Goal: Information Seeking & Learning: Find specific page/section

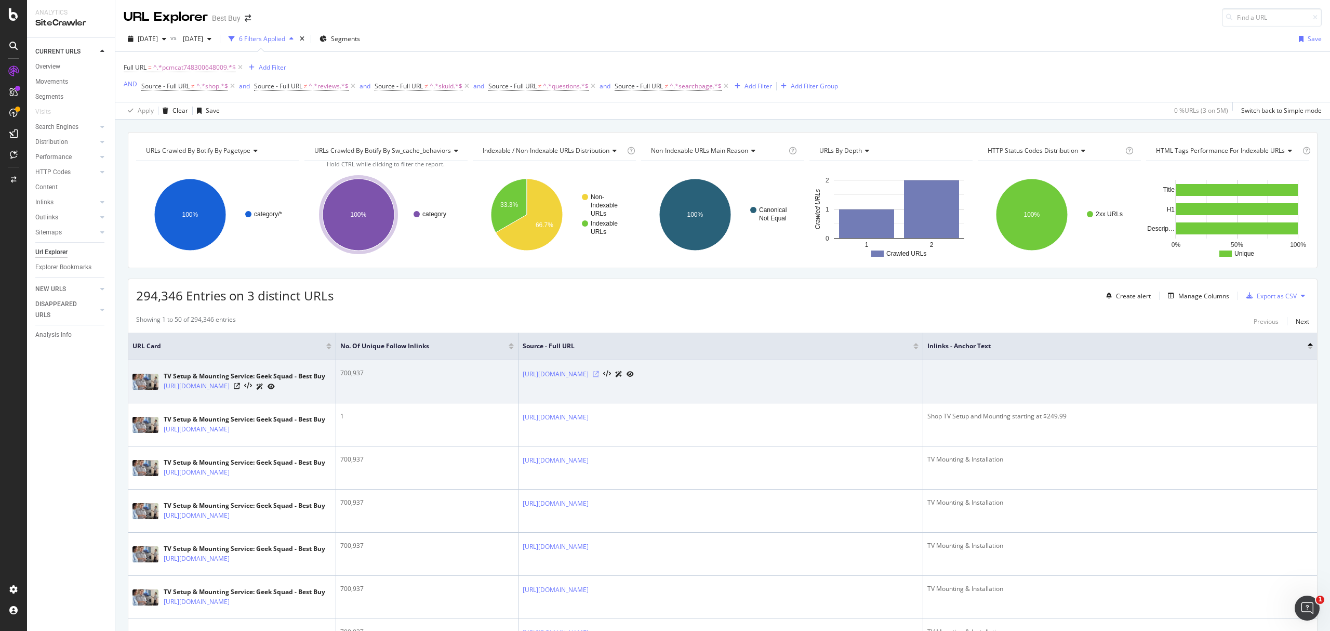
click at [599, 377] on icon at bounding box center [596, 374] width 6 height 6
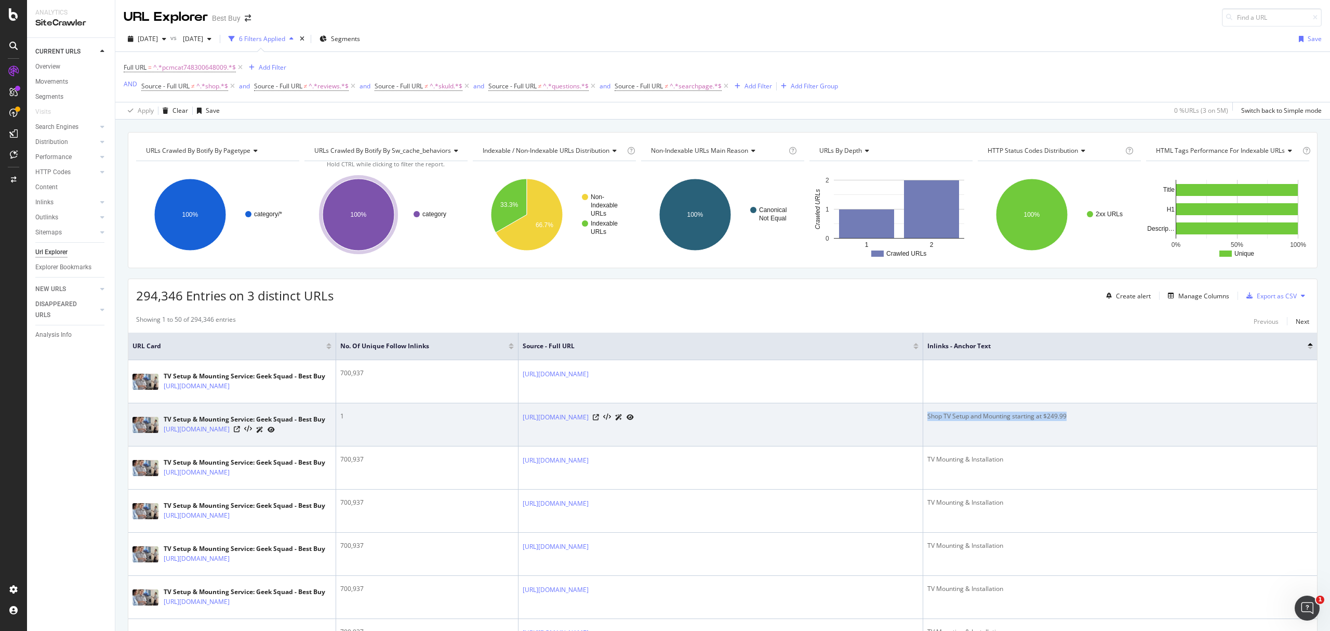
drag, startPoint x: 1083, startPoint y: 444, endPoint x: 927, endPoint y: 444, distance: 155.3
click at [927, 421] on div "Shop TV Setup and Mounting starting at $249.99" at bounding box center [1119, 415] width 385 height 9
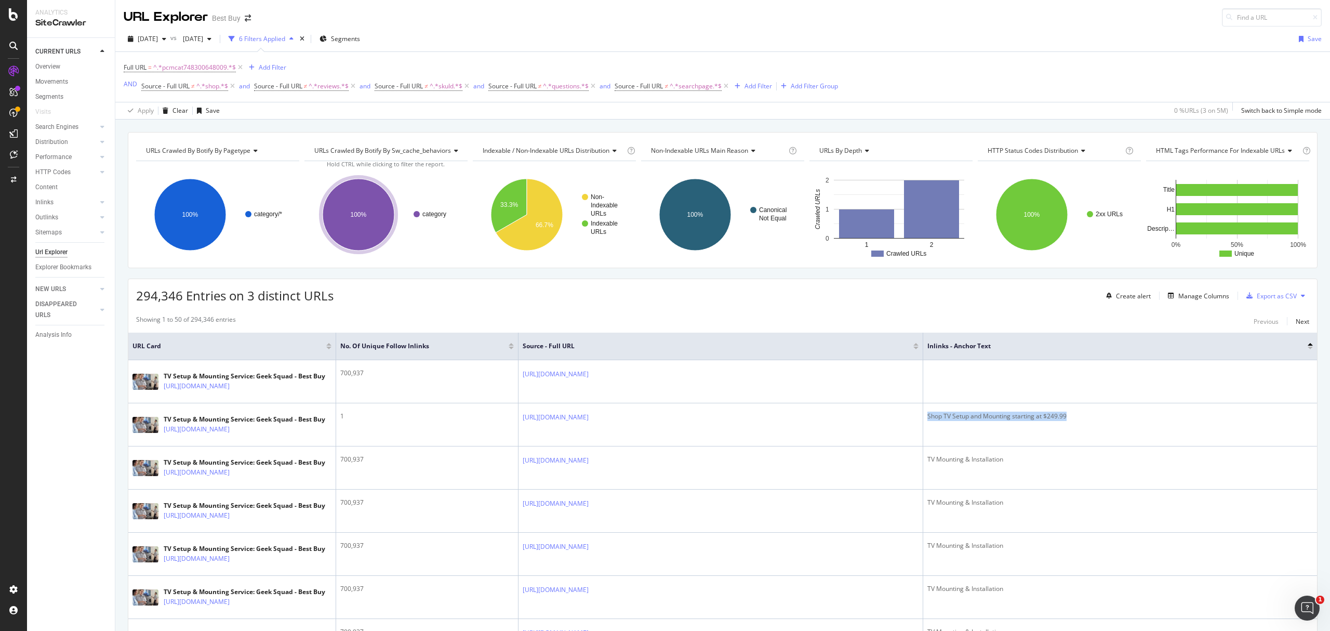
copy div "Shop TV Setup and Mounting starting at $249.99"
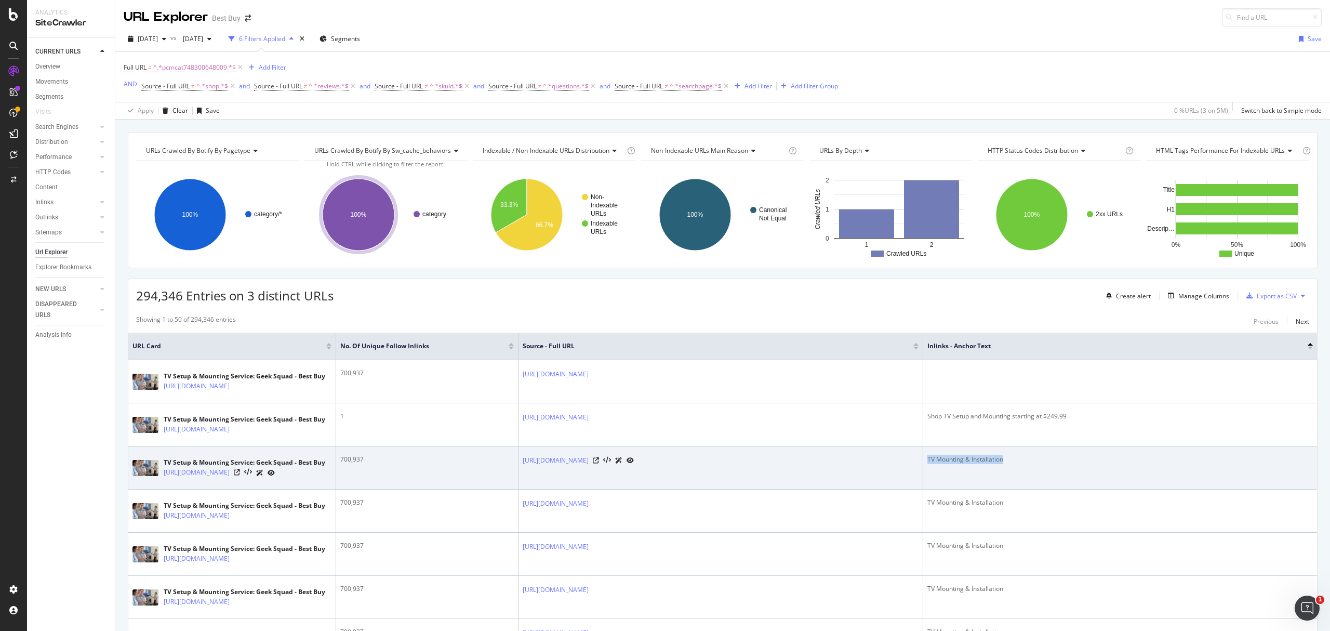
drag, startPoint x: 1034, startPoint y: 515, endPoint x: 927, endPoint y: 516, distance: 107.0
click at [927, 489] on td "TV Mounting & Installation" at bounding box center [1120, 467] width 394 height 43
copy div "TV Mounting & Installation"
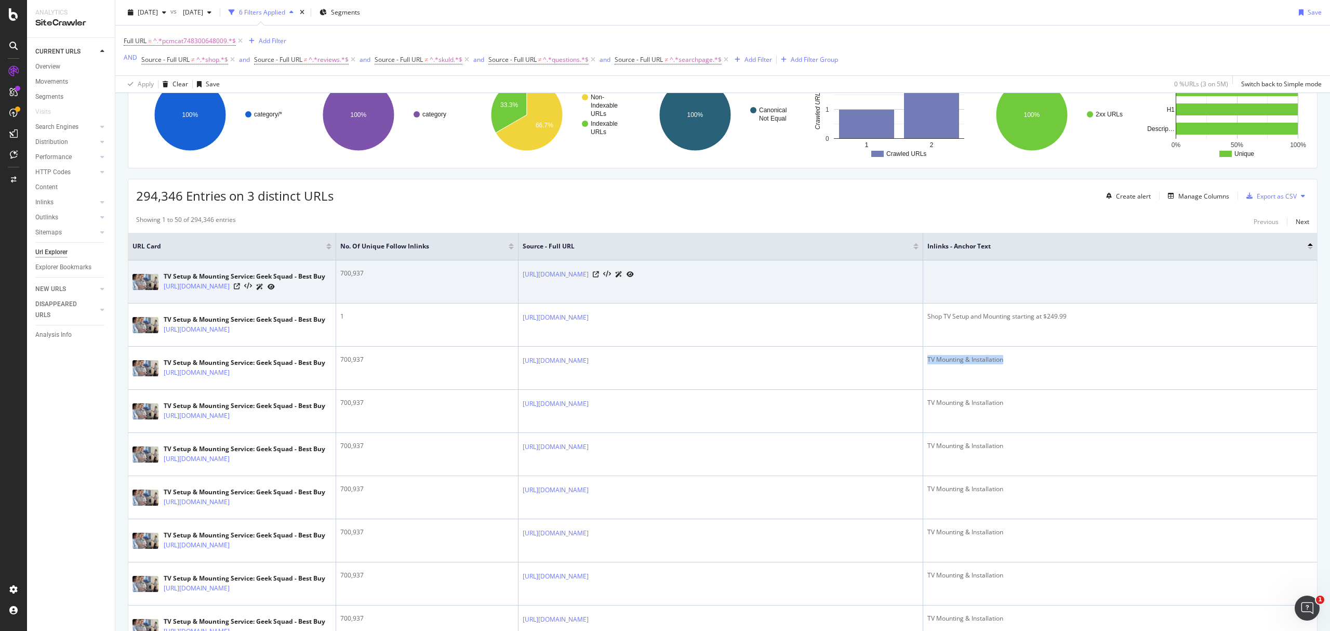
scroll to position [138, 0]
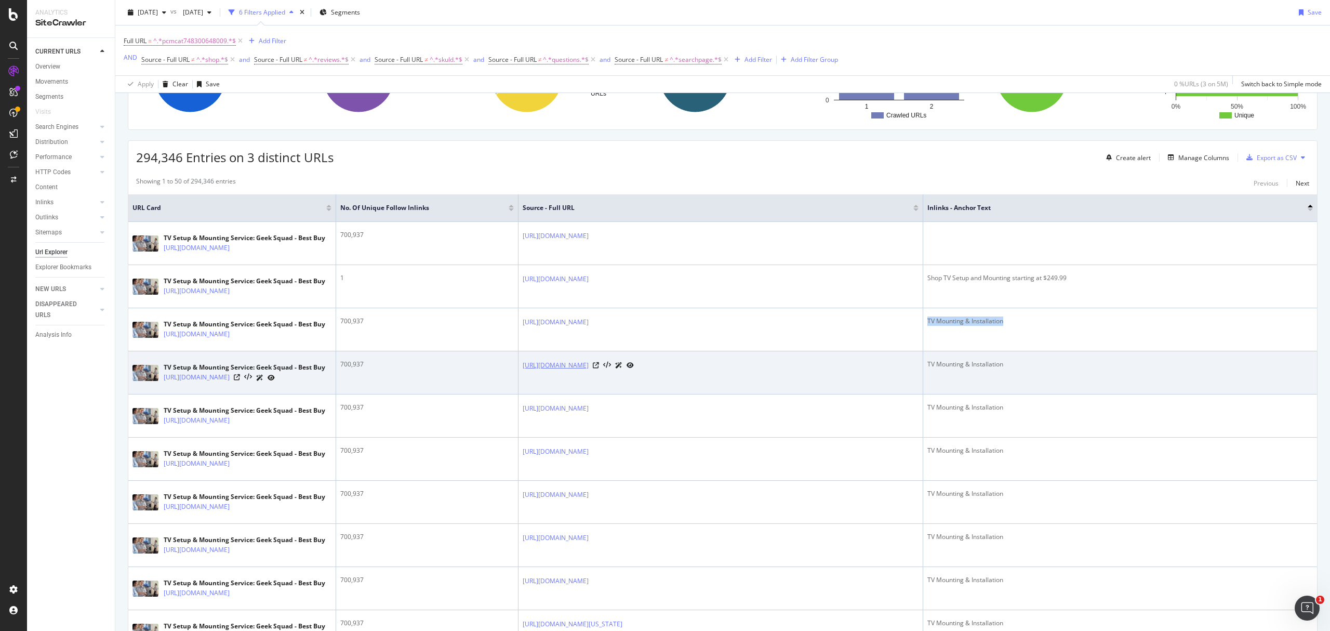
click at [589, 370] on link "[URL][DOMAIN_NAME]" at bounding box center [556, 365] width 66 height 10
click at [599, 368] on icon at bounding box center [596, 365] width 6 height 6
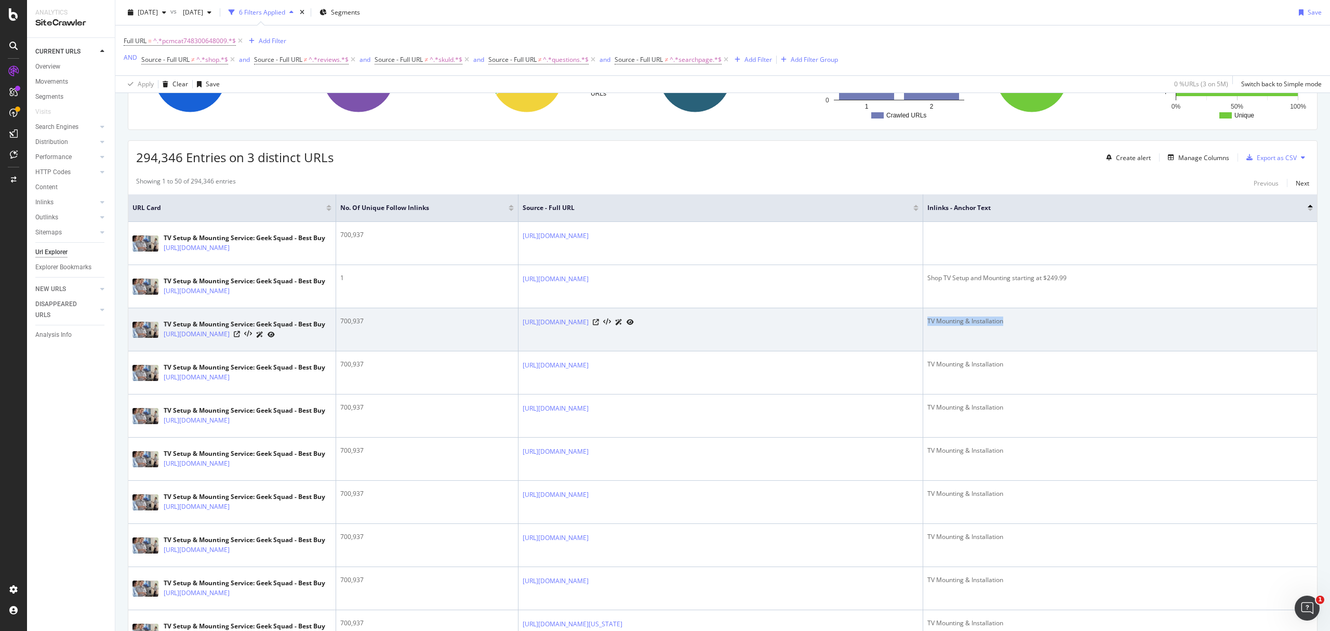
scroll to position [0, 0]
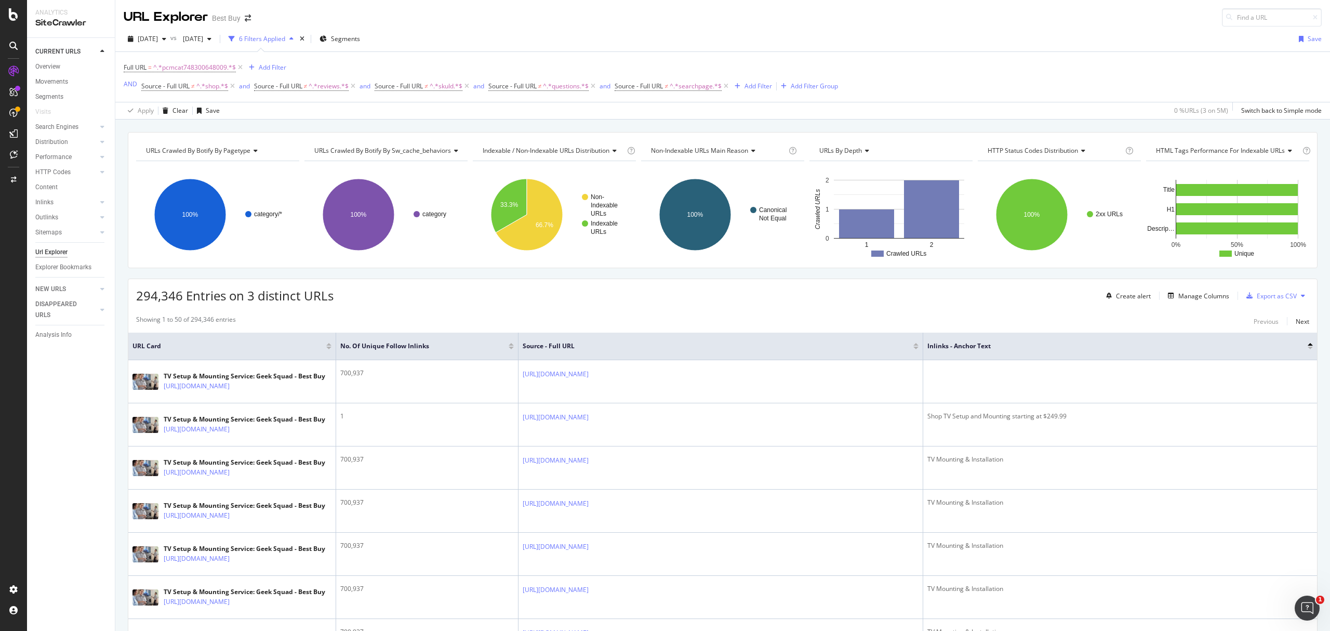
click at [1308, 349] on div at bounding box center [1310, 348] width 5 height 3
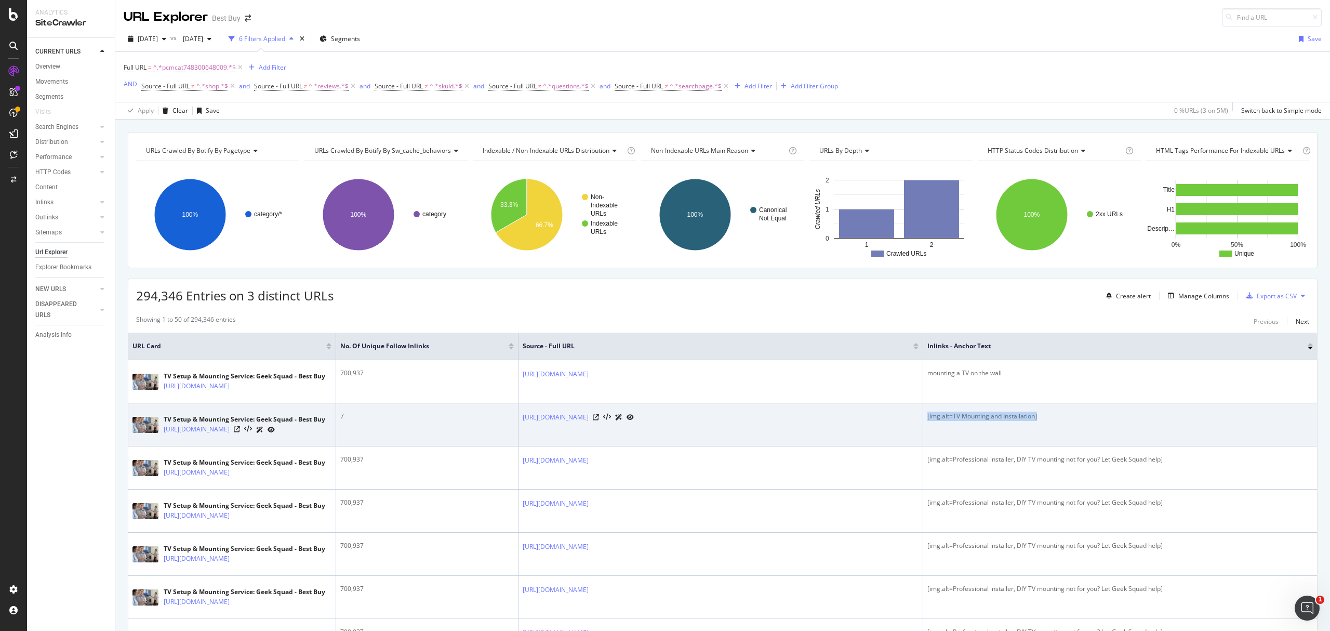
drag, startPoint x: 1050, startPoint y: 443, endPoint x: 813, endPoint y: 447, distance: 236.9
click at [921, 444] on tr "TV Setup & Mounting Service: Geek Squad - Best Buy [URL][DOMAIN_NAME] 7 [URL][D…" at bounding box center [722, 424] width 1189 height 43
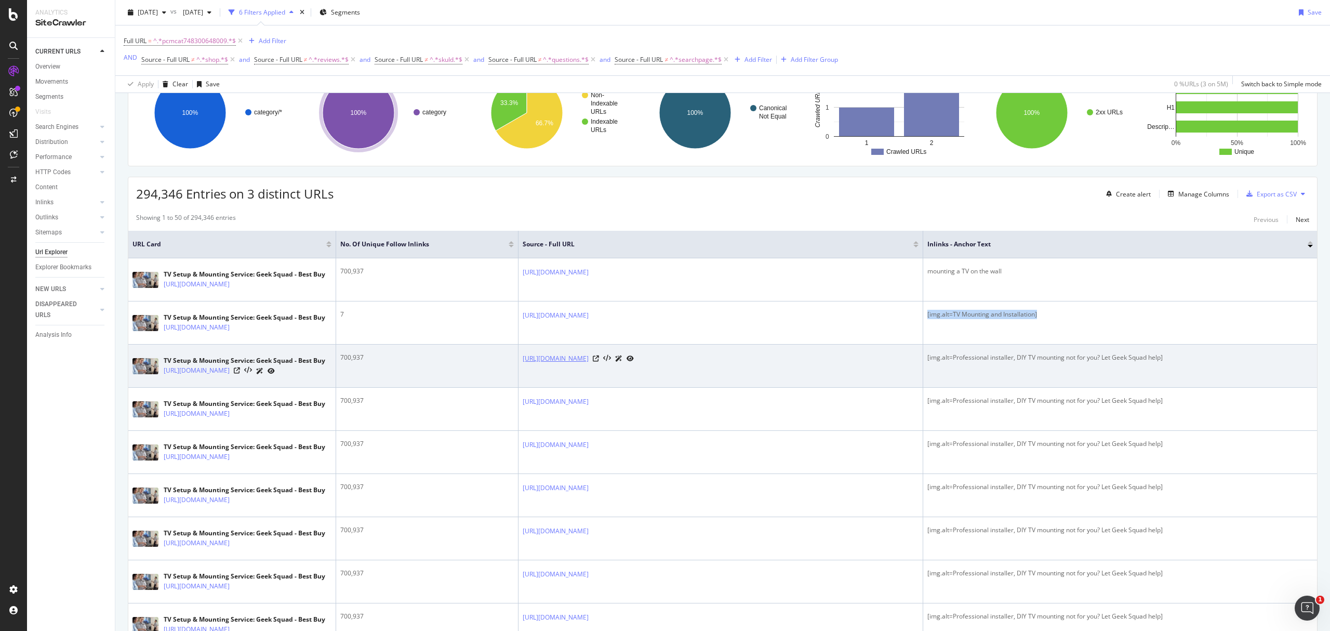
scroll to position [138, 0]
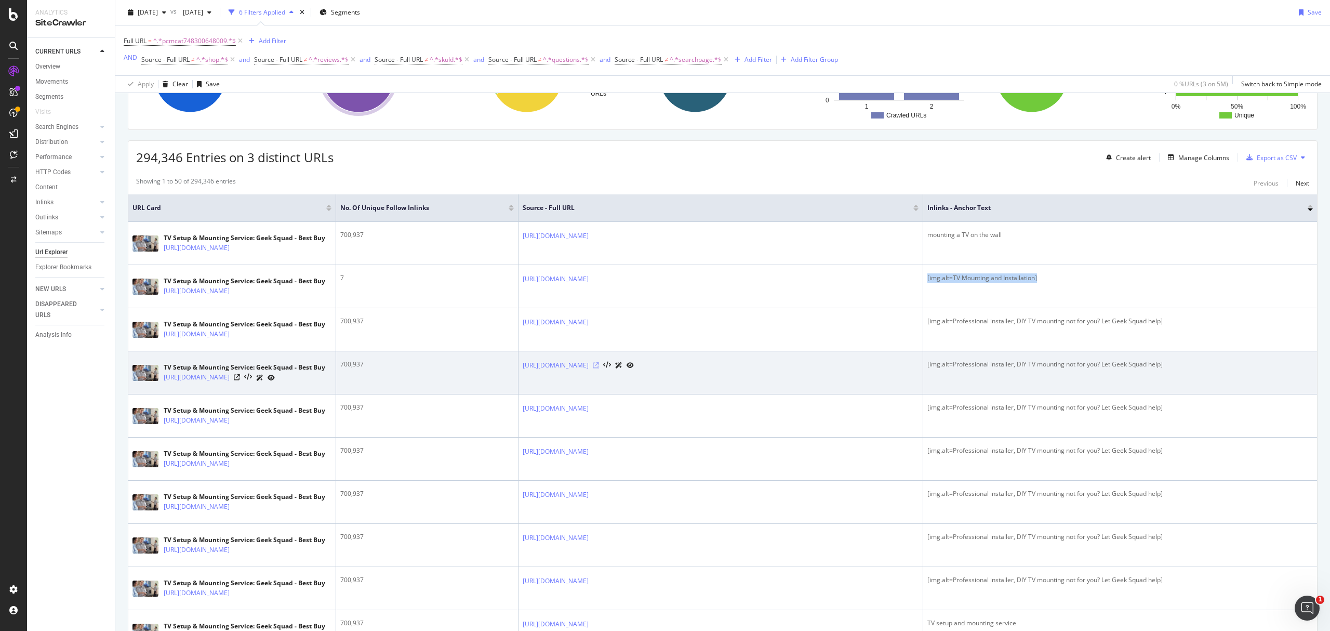
click at [599, 368] on icon at bounding box center [596, 365] width 6 height 6
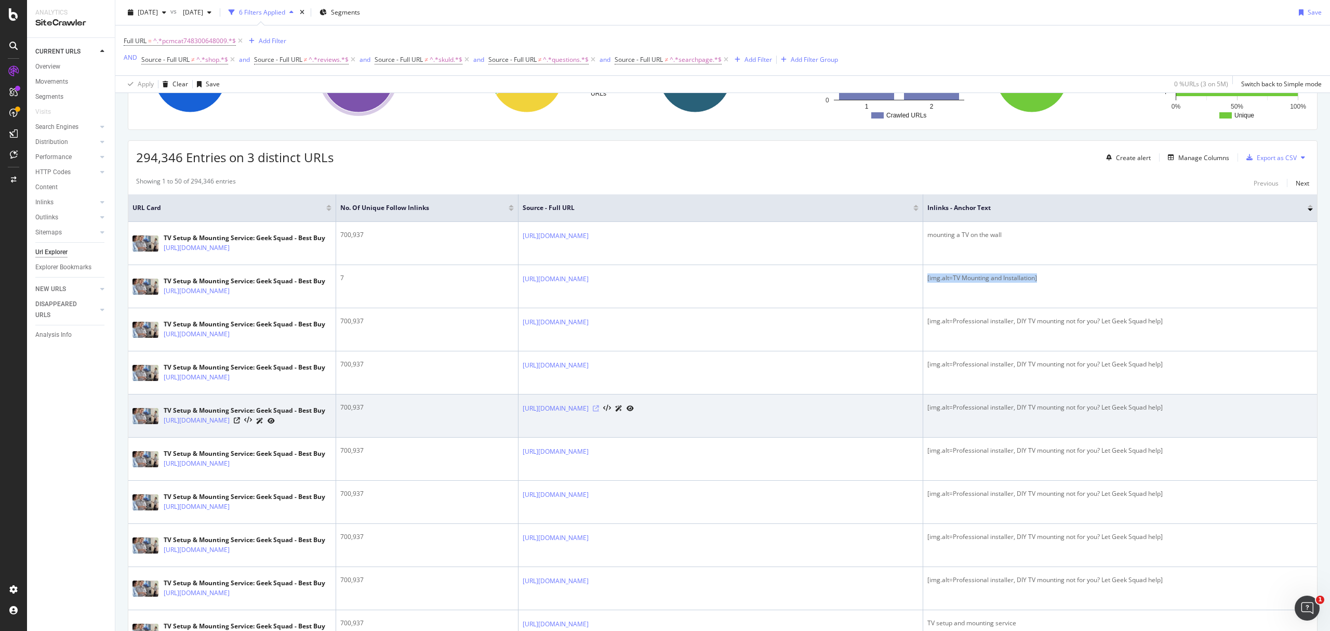
click at [599, 411] on icon at bounding box center [596, 408] width 6 height 6
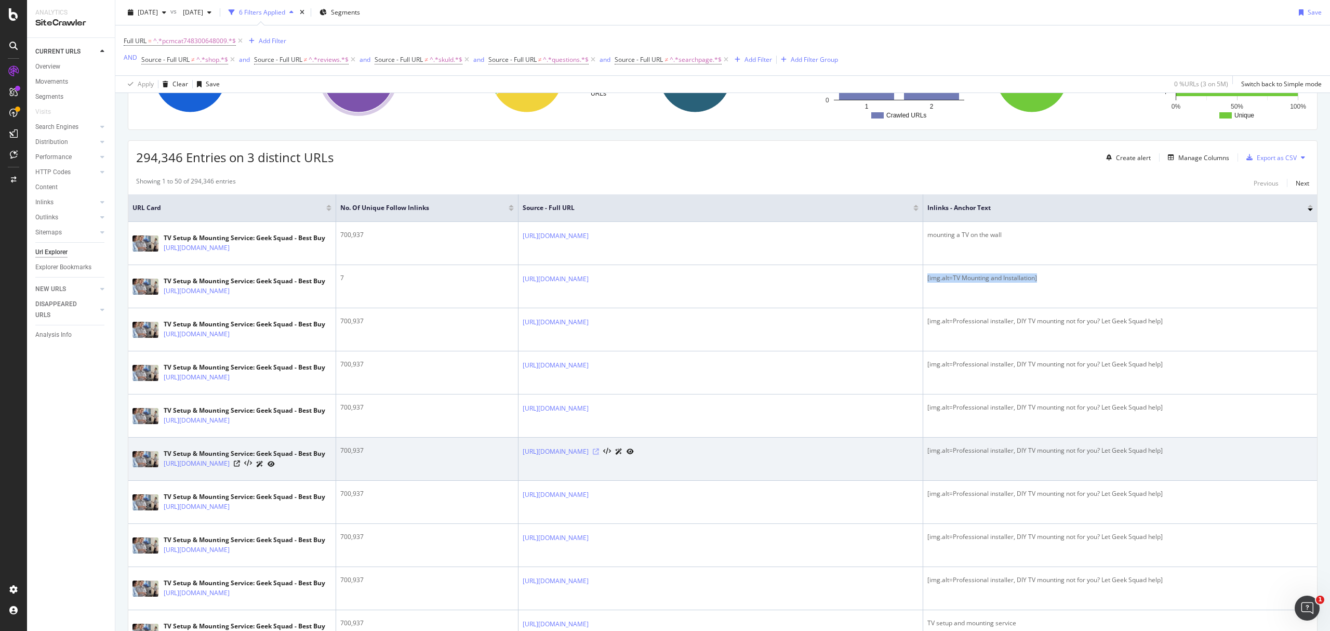
click at [599, 455] on icon at bounding box center [596, 451] width 6 height 6
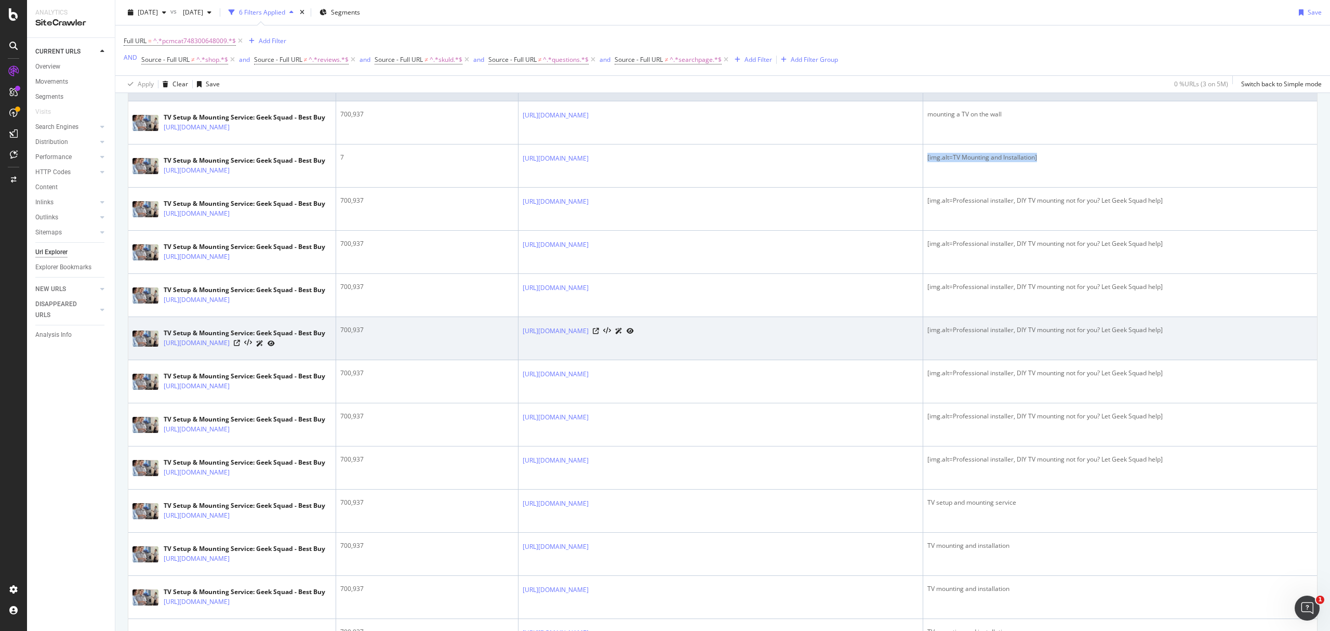
scroll to position [277, 0]
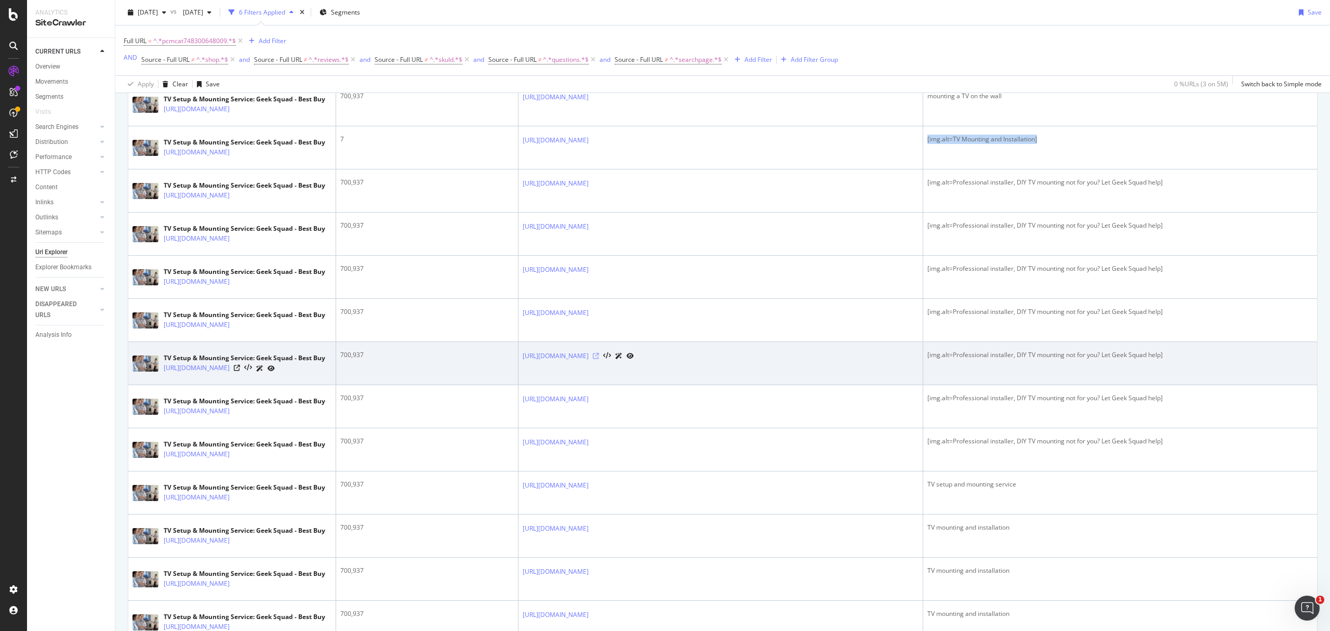
click at [599, 359] on icon at bounding box center [596, 356] width 6 height 6
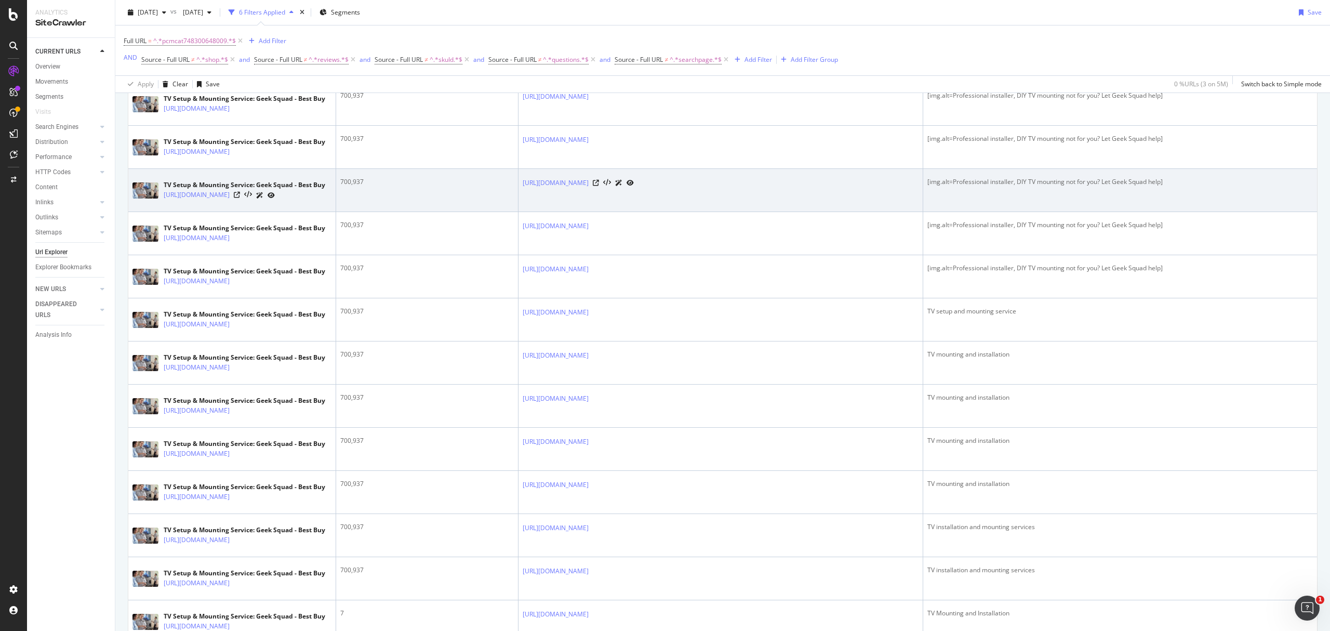
scroll to position [485, 0]
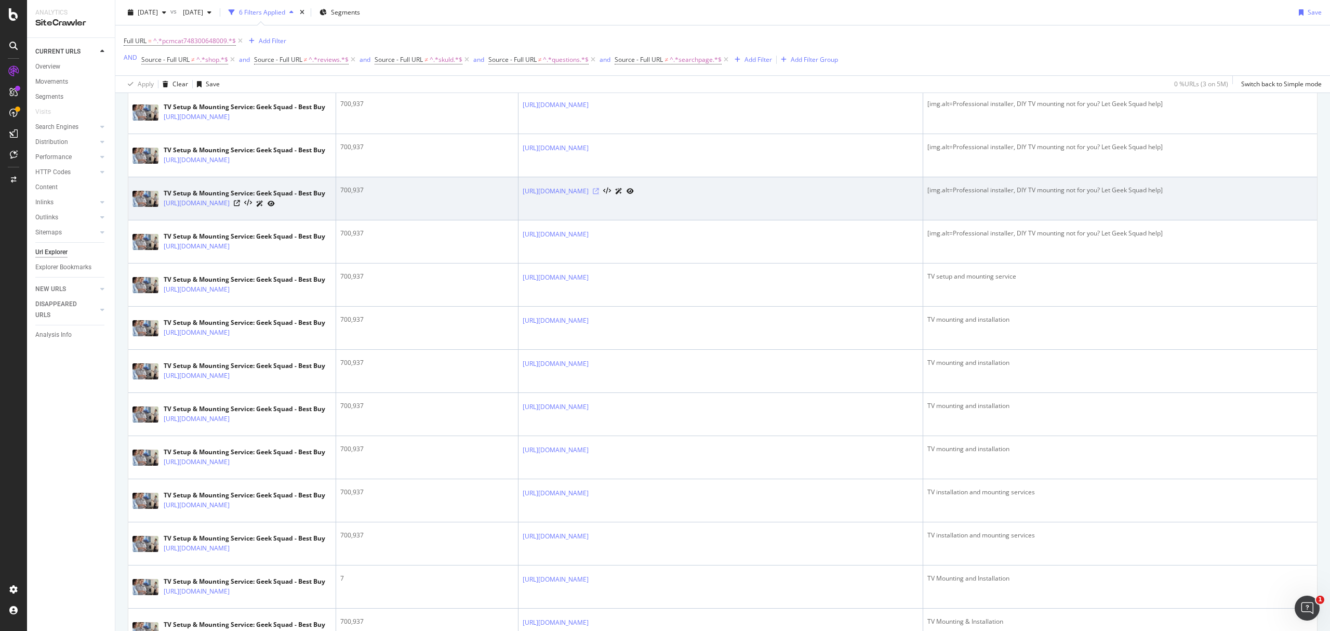
click at [599, 194] on icon at bounding box center [596, 191] width 6 height 6
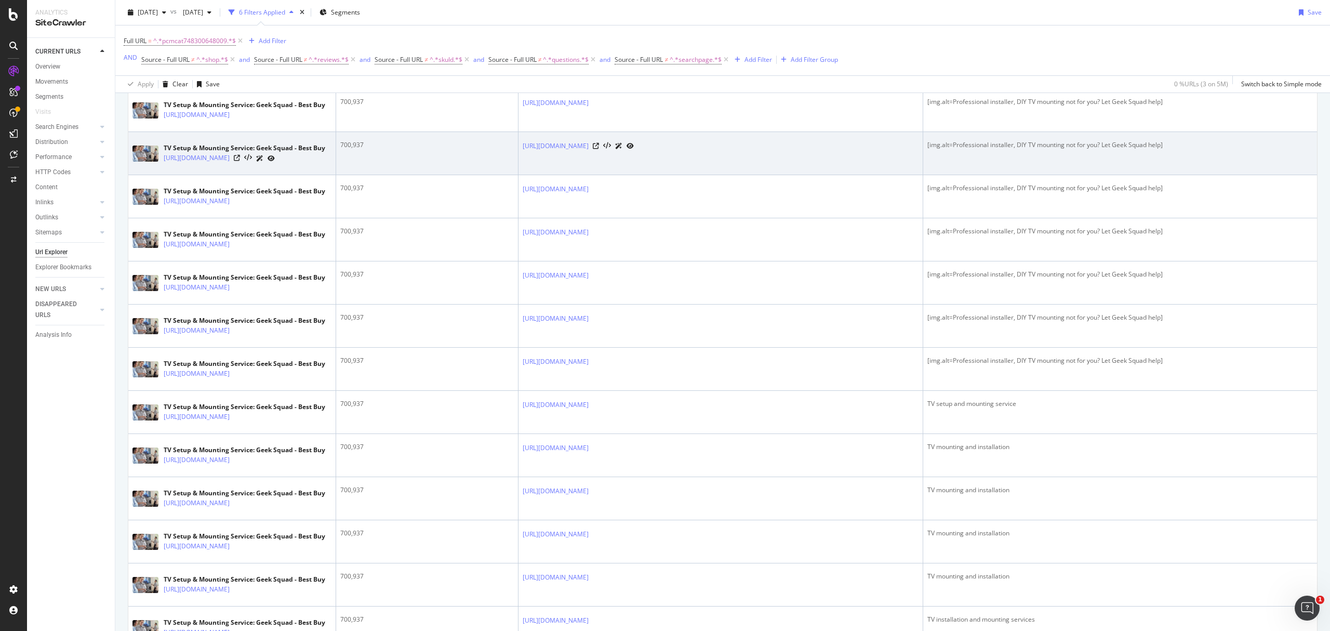
scroll to position [346, 0]
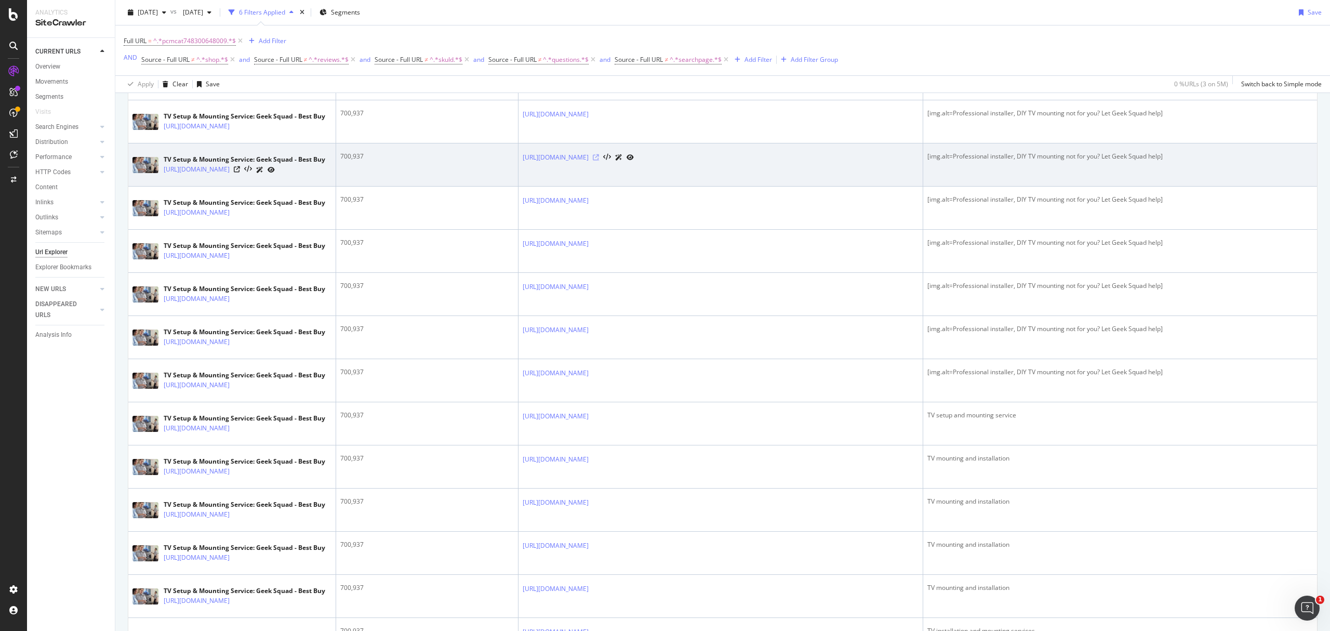
click at [599, 161] on icon at bounding box center [596, 157] width 6 height 6
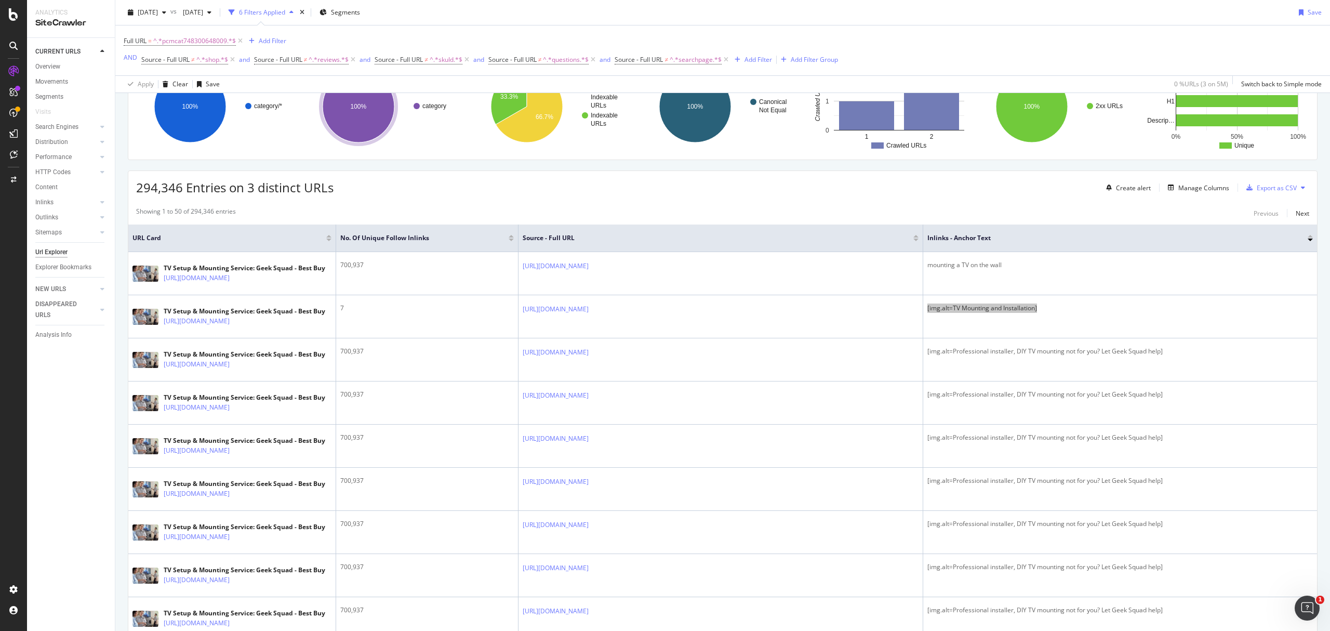
scroll to position [0, 0]
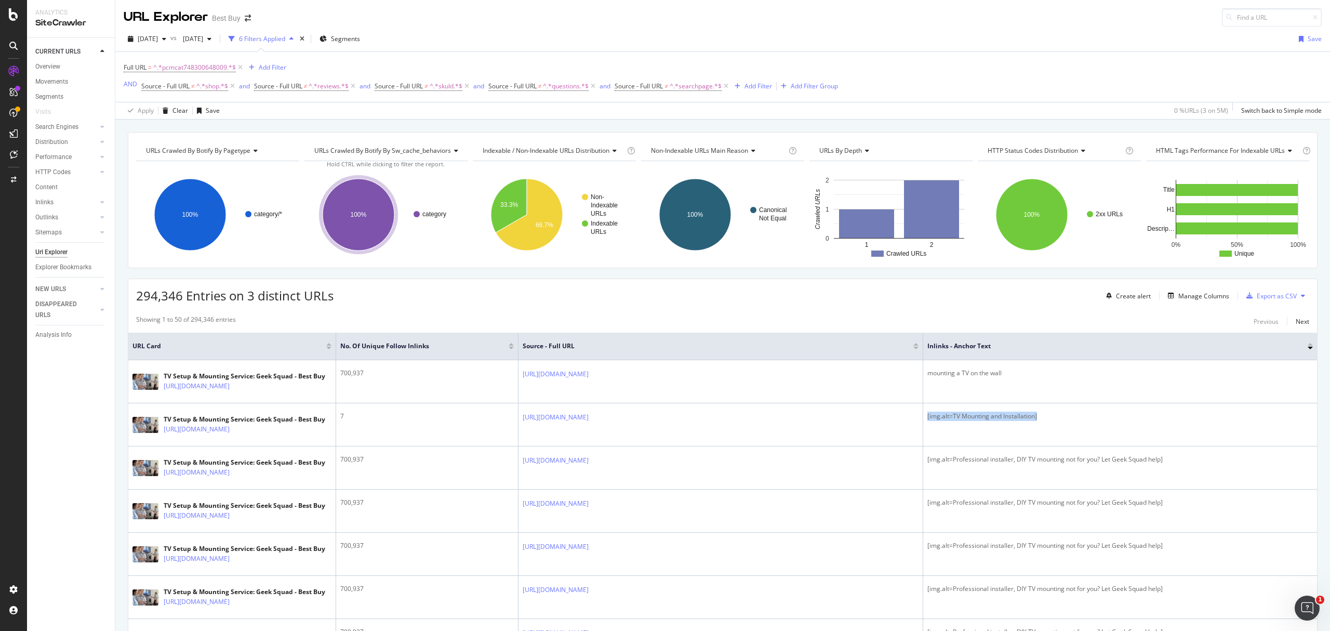
click at [1308, 345] on div at bounding box center [1310, 344] width 5 height 3
